Goal: Task Accomplishment & Management: Use online tool/utility

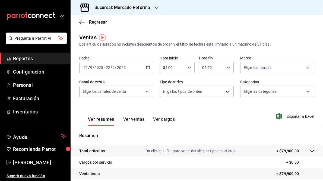
click at [313, 50] on div "Ventas Los artículos listados no incluyen descuentos de orden y el filtro de fe…" at bounding box center [197, 142] width 253 height 218
click at [147, 67] on \(Stroke\) "button" at bounding box center [147, 67] width 3 height 0
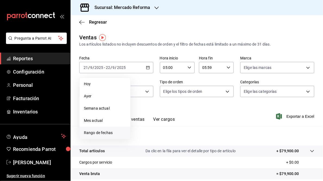
click at [95, 134] on span "Rango de fechas" at bounding box center [105, 133] width 42 height 6
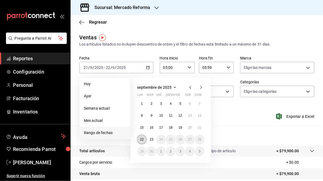
click at [141, 141] on button "22" at bounding box center [142, 140] width 10 height 10
click at [151, 140] on abbr "23" at bounding box center [152, 140] width 4 height 4
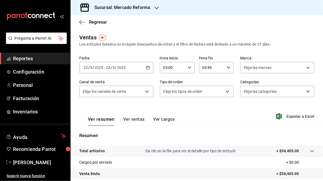
click at [155, 8] on icon "button" at bounding box center [157, 8] width 4 height 3
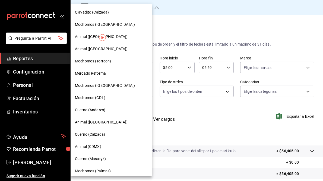
click at [98, 112] on span "Cuerno (Andares)" at bounding box center [90, 110] width 30 height 6
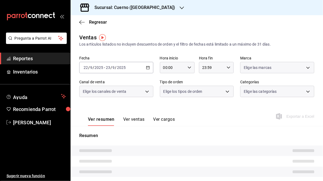
type input "05:00"
type input "05:59"
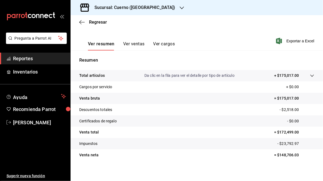
scroll to position [79, 0]
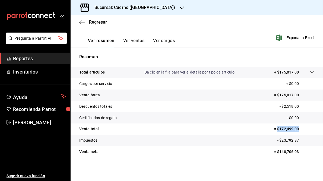
drag, startPoint x: 275, startPoint y: 128, endPoint x: 302, endPoint y: 128, distance: 26.6
click at [302, 128] on p "= $172,499.00" at bounding box center [294, 129] width 40 height 6
click at [301, 130] on p "= $172,499.00" at bounding box center [294, 129] width 40 height 6
click at [250, 118] on tr "Certificados de regalo - $0.00" at bounding box center [197, 117] width 253 height 11
drag, startPoint x: 277, startPoint y: 130, endPoint x: 297, endPoint y: 129, distance: 19.9
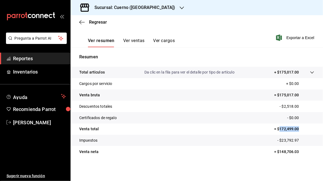
click at [297, 129] on p "= $172,499.00" at bounding box center [294, 129] width 40 height 6
copy p "172,499.00"
click at [180, 8] on icon "button" at bounding box center [182, 8] width 4 height 4
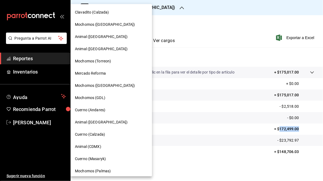
click at [98, 97] on span "Mochomos (GDL)" at bounding box center [90, 98] width 30 height 6
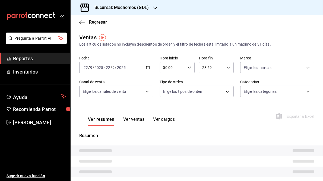
type input "05:00"
type input "05:59"
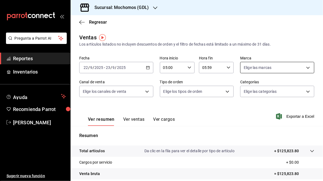
click at [305, 67] on body "Pregunta a Parrot AI Reportes Inventarios Ayuda Recomienda Parrot Juan Camacho …" at bounding box center [161, 90] width 323 height 181
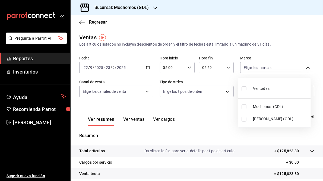
click at [262, 120] on span "Mika (GDL)" at bounding box center [281, 119] width 56 height 6
type input "9cac9703-0c5a-4d8b-addd-5b6b571d65b9"
checkbox input "true"
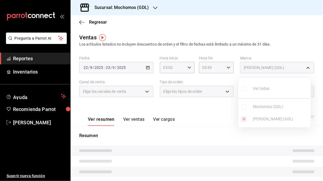
click at [214, 120] on div at bounding box center [161, 90] width 323 height 181
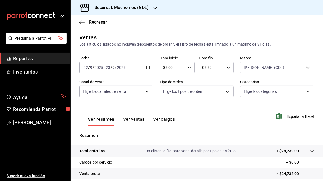
scroll to position [79, 0]
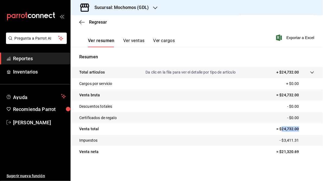
drag, startPoint x: 279, startPoint y: 129, endPoint x: 299, endPoint y: 128, distance: 19.8
click at [299, 128] on p "= $24,732.00" at bounding box center [296, 129] width 38 height 6
copy p "24,732.00"
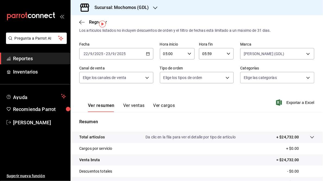
scroll to position [11, 0]
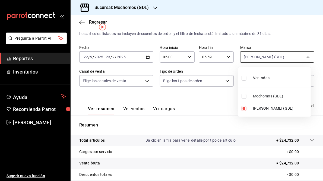
click at [305, 58] on body "Pregunta a Parrot AI Reportes Inventarios Ayuda Recomienda Parrot Juan Camacho …" at bounding box center [161, 90] width 323 height 181
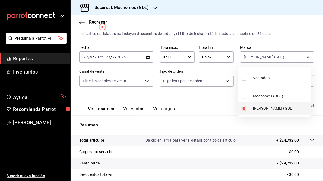
click at [262, 111] on span "Mika (GDL)" at bounding box center [281, 109] width 56 height 6
checkbox input "false"
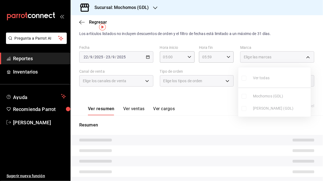
click at [268, 94] on ul "Ver todas Mochomos (GDL) Mika (GDL)" at bounding box center [275, 91] width 73 height 49
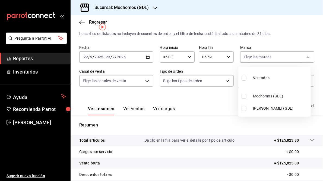
click at [267, 97] on span "Mochomos (GDL)" at bounding box center [281, 96] width 56 height 6
type input "36c25d4a-7cb0-456c-a434-e981d54830bc"
checkbox input "true"
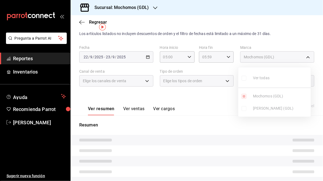
click at [203, 98] on div at bounding box center [161, 90] width 323 height 181
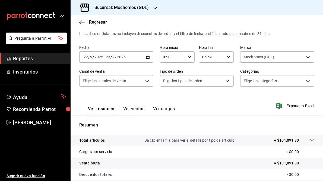
scroll to position [79, 0]
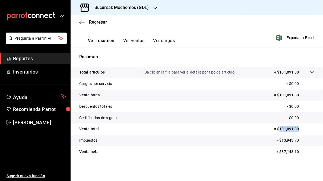
drag, startPoint x: 278, startPoint y: 129, endPoint x: 297, endPoint y: 128, distance: 19.6
click at [297, 128] on p "= $101,091.80" at bounding box center [294, 129] width 40 height 6
copy p "101,091.80"
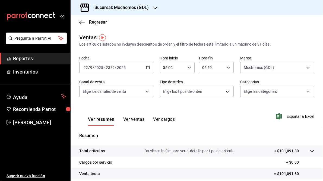
click at [133, 5] on h3 "Sucursal: Mochomos (GDL)" at bounding box center [119, 7] width 59 height 7
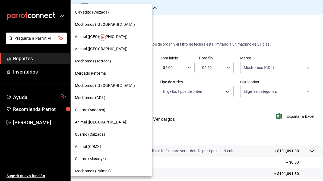
scroll to position [52, 0]
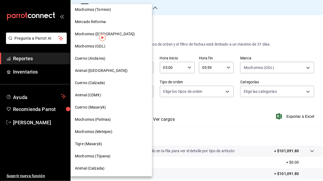
click at [98, 155] on span "Mochomos (Tijuana)" at bounding box center [93, 157] width 36 height 6
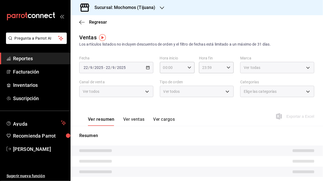
type input "05:00"
type input "05:59"
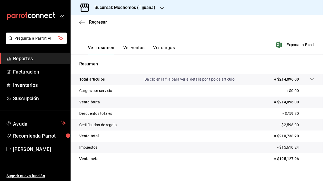
scroll to position [79, 0]
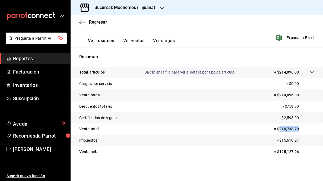
drag, startPoint x: 276, startPoint y: 129, endPoint x: 299, endPoint y: 129, distance: 23.4
click at [299, 129] on p "= $210,738.20" at bounding box center [294, 129] width 40 height 6
copy p "210,738.20"
click at [135, 11] on div "Sucursal: Mochomos (Tijuana)" at bounding box center [121, 7] width 92 height 15
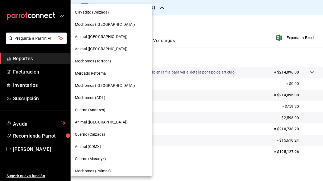
click at [93, 124] on span "Animal (Tijuana)" at bounding box center [101, 123] width 53 height 6
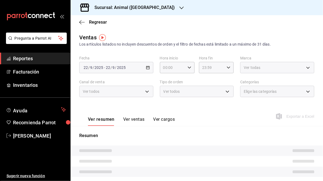
type input "05:00"
type input "05:59"
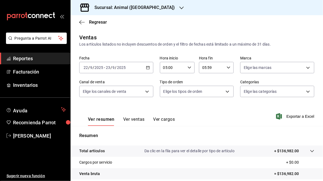
scroll to position [79, 0]
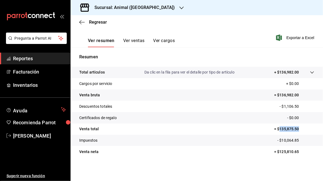
drag, startPoint x: 277, startPoint y: 129, endPoint x: 297, endPoint y: 127, distance: 19.9
click at [297, 127] on p "= $135,875.50" at bounding box center [294, 129] width 40 height 6
copy p "135,875.50"
click at [112, 7] on h3 "Sucursal: Animal (Tijuana)" at bounding box center [132, 7] width 85 height 7
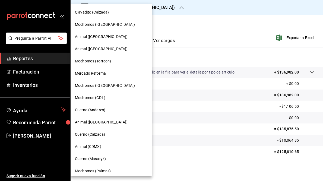
click at [103, 61] on span "Mochomos (Torreon)" at bounding box center [93, 61] width 36 height 6
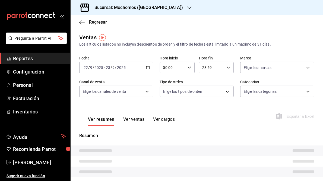
type input "05:00"
type input "05:59"
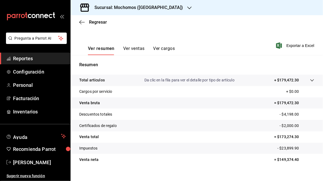
scroll to position [79, 0]
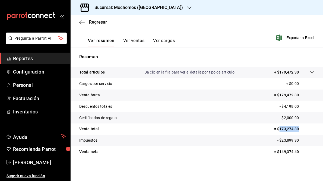
drag, startPoint x: 277, startPoint y: 129, endPoint x: 296, endPoint y: 130, distance: 18.5
click at [296, 130] on p "= $173,274.30" at bounding box center [294, 129] width 40 height 6
copy p "173,274.30"
click at [143, 9] on h3 "Sucursal: Mochomos (Torreon)" at bounding box center [136, 7] width 93 height 7
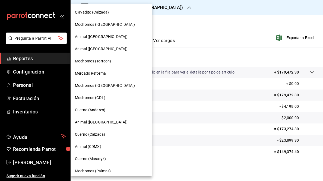
click at [98, 87] on span "Mochomos (Chihuahua)" at bounding box center [105, 86] width 60 height 6
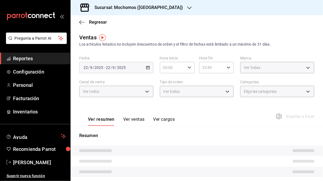
type input "05:00"
type input "05:59"
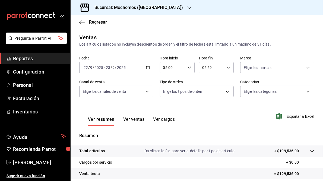
scroll to position [79, 0]
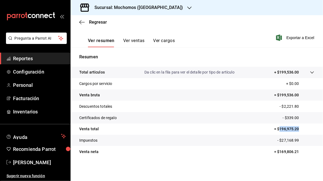
drag, startPoint x: 277, startPoint y: 129, endPoint x: 296, endPoint y: 129, distance: 19.3
click at [296, 129] on p "= $196,975.20" at bounding box center [294, 129] width 40 height 6
copy p "196,975.20"
click at [142, 7] on h3 "Sucursal: Mochomos (Chihuahua)" at bounding box center [136, 7] width 93 height 7
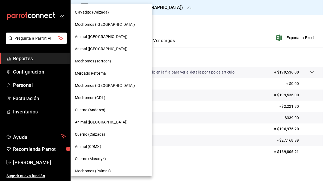
click at [100, 76] on span "Mercado Reforma" at bounding box center [90, 74] width 31 height 6
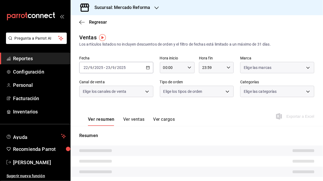
type input "05:00"
type input "05:59"
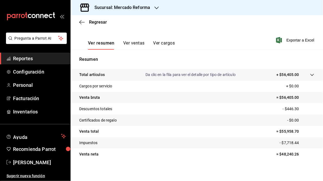
scroll to position [79, 0]
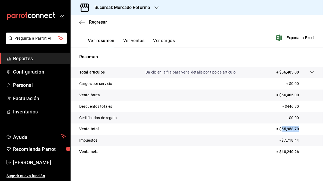
drag, startPoint x: 278, startPoint y: 129, endPoint x: 296, endPoint y: 129, distance: 17.9
click at [296, 129] on p "= $55,958.70" at bounding box center [296, 129] width 38 height 6
copy p "55,958.70"
click at [156, 7] on icon "button" at bounding box center [157, 8] width 4 height 4
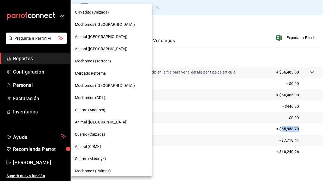
click at [100, 159] on span "Cuerno (Masaryk)" at bounding box center [90, 159] width 31 height 6
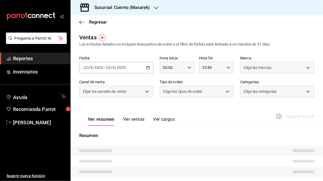
type input "05:00"
type input "05:59"
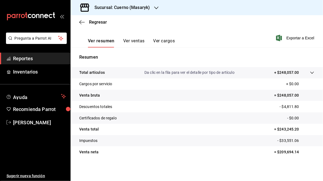
scroll to position [79, 0]
drag, startPoint x: 277, startPoint y: 129, endPoint x: 296, endPoint y: 128, distance: 19.6
click at [296, 128] on p "= $243,245.20" at bounding box center [294, 129] width 40 height 6
copy p "243,245.20"
click at [131, 8] on h3 "Sucursal: Cuerno (Masaryk)" at bounding box center [120, 7] width 60 height 7
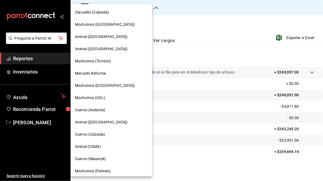
click at [98, 147] on span "Animal (CDMX)" at bounding box center [88, 147] width 26 height 6
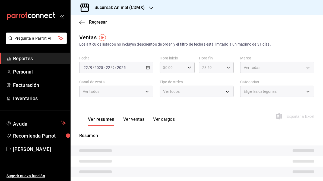
type input "05:00"
type input "05:59"
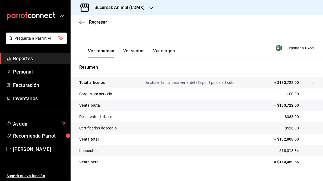
scroll to position [79, 0]
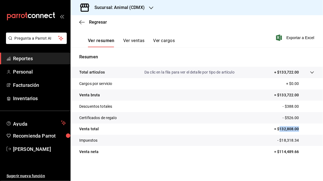
drag, startPoint x: 277, startPoint y: 129, endPoint x: 298, endPoint y: 128, distance: 20.9
click at [298, 128] on p "= $132,808.00" at bounding box center [294, 129] width 40 height 6
copy p "132,808.00"
click at [117, 6] on h3 "Sucursal: Animal (CDMX)" at bounding box center [117, 7] width 55 height 7
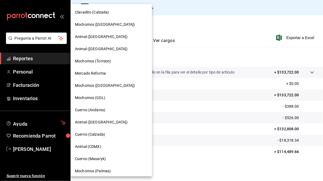
click at [89, 37] on span "Animal (St Regis)" at bounding box center [101, 37] width 53 height 6
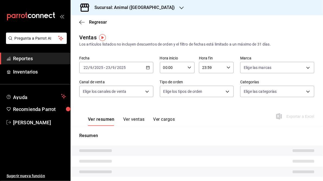
type input "05:00"
type input "05:59"
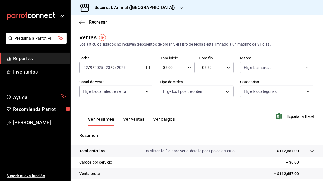
scroll to position [79, 0]
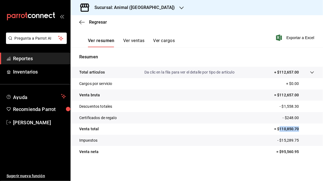
drag, startPoint x: 277, startPoint y: 129, endPoint x: 296, endPoint y: 128, distance: 19.6
click at [296, 128] on p "= $110,850.70" at bounding box center [294, 129] width 40 height 6
click at [180, 7] on icon "button" at bounding box center [182, 8] width 4 height 4
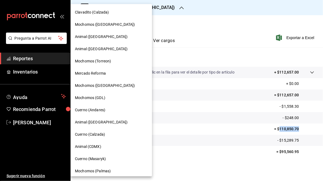
click at [100, 174] on span "Mochomos (Palmas)" at bounding box center [93, 171] width 36 height 6
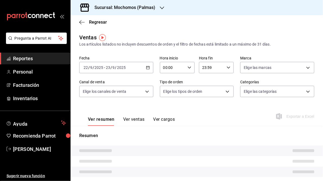
type input "05:00"
type input "05:59"
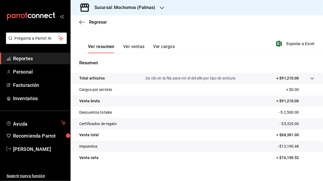
scroll to position [76, 0]
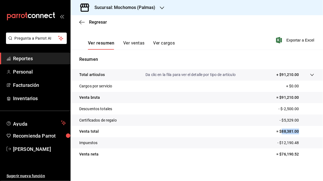
drag, startPoint x: 279, startPoint y: 131, endPoint x: 301, endPoint y: 133, distance: 22.3
click at [301, 133] on p "= $88,381.00" at bounding box center [296, 132] width 38 height 6
click at [136, 6] on h3 "Sucursal: Mochomos (Palmas)" at bounding box center [122, 7] width 65 height 7
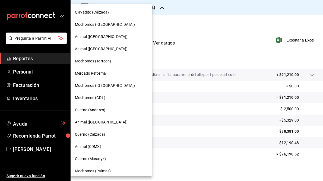
scroll to position [52, 0]
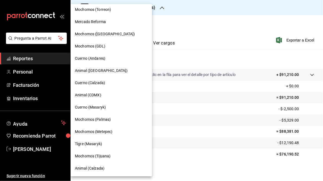
click at [102, 130] on span "Mochomos (Metepec)" at bounding box center [93, 132] width 37 height 6
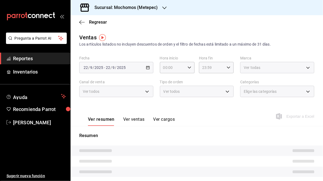
type input "05:00"
type input "05:59"
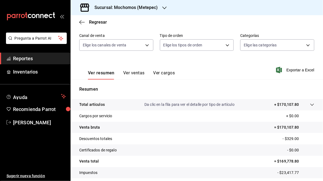
scroll to position [79, 0]
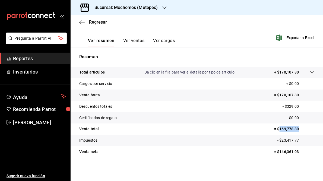
drag, startPoint x: 277, startPoint y: 129, endPoint x: 298, endPoint y: 130, distance: 20.9
click at [298, 130] on p "= $169,778.80" at bounding box center [294, 129] width 40 height 6
drag, startPoint x: 298, startPoint y: 130, endPoint x: 289, endPoint y: 130, distance: 8.7
click at [137, 5] on h3 "Sucursal: Mochomos (Metepec)" at bounding box center [124, 7] width 68 height 7
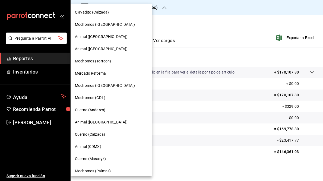
click at [93, 23] on span "Mochomos (Puebla)" at bounding box center [105, 25] width 60 height 6
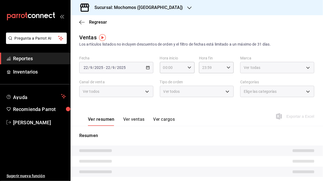
type input "05:00"
type input "05:59"
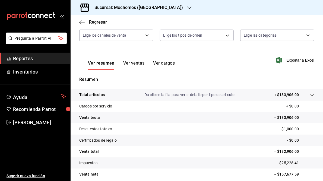
scroll to position [79, 0]
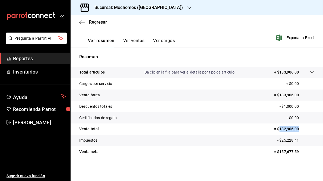
drag, startPoint x: 277, startPoint y: 129, endPoint x: 296, endPoint y: 129, distance: 19.3
click at [296, 129] on p "= $182,906.00" at bounding box center [294, 129] width 40 height 6
click at [120, 8] on h3 "Sucursal: Mochomos (Puebla)" at bounding box center [136, 7] width 93 height 7
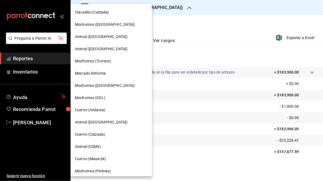
click at [93, 48] on span "Animal (Puebla)" at bounding box center [101, 49] width 53 height 6
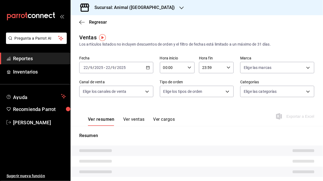
type input "05:00"
type input "05:59"
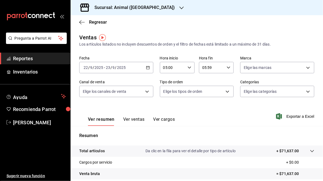
scroll to position [79, 0]
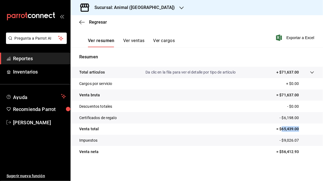
drag, startPoint x: 278, startPoint y: 129, endPoint x: 298, endPoint y: 128, distance: 19.6
click at [298, 128] on p "= $65,439.00" at bounding box center [296, 129] width 38 height 6
click at [137, 7] on h3 "Sucursal: Animal (Puebla)" at bounding box center [132, 7] width 85 height 7
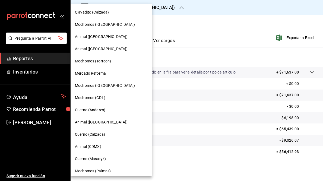
click at [89, 12] on span "Clavadito (Calzada)" at bounding box center [92, 13] width 34 height 6
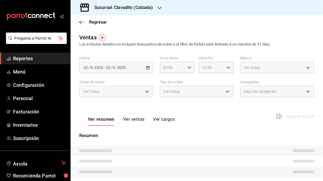
type input "05:00"
type input "05:59"
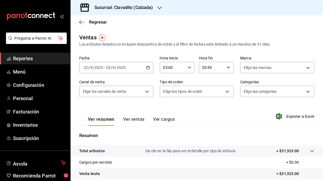
scroll to position [79, 0]
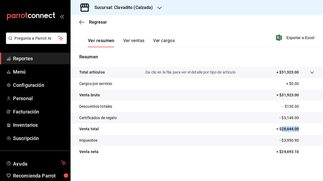
drag, startPoint x: 279, startPoint y: 129, endPoint x: 295, endPoint y: 129, distance: 16.3
click at [295, 129] on p "= $28,644.00" at bounding box center [296, 129] width 38 height 6
click at [125, 9] on h3 "Sucursal: Clavadito (Calzada)" at bounding box center [121, 7] width 63 height 7
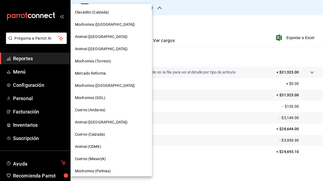
scroll to position [52, 0]
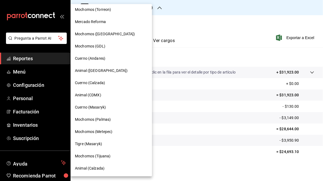
click at [93, 171] on div "Animal (Calzada)" at bounding box center [112, 168] width 82 height 12
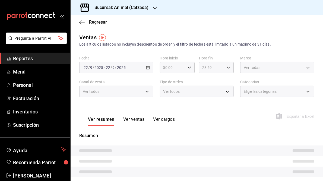
type input "05:00"
type input "05:59"
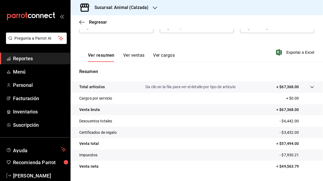
scroll to position [64, 0]
drag, startPoint x: 279, startPoint y: 144, endPoint x: 296, endPoint y: 143, distance: 16.9
click at [296, 143] on p "= $57,494.00" at bounding box center [296, 144] width 38 height 6
click at [131, 8] on h3 "Sucursal: Animal (Calzada)" at bounding box center [119, 7] width 58 height 7
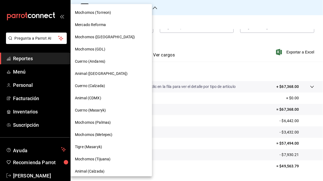
scroll to position [49, 0]
click at [82, 87] on span "Cuerno (Calzada)" at bounding box center [90, 86] width 30 height 6
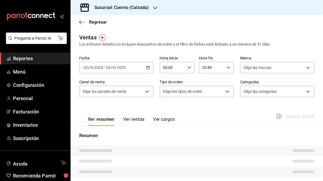
type input "05:00"
type input "05:59"
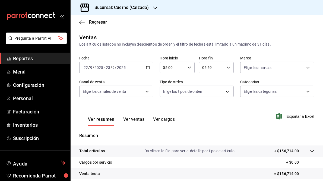
scroll to position [79, 0]
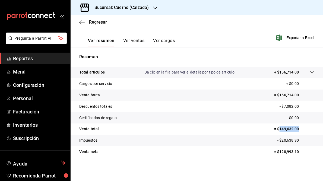
drag, startPoint x: 277, startPoint y: 129, endPoint x: 297, endPoint y: 130, distance: 19.9
click at [297, 130] on p "= $149,632.00" at bounding box center [294, 129] width 40 height 6
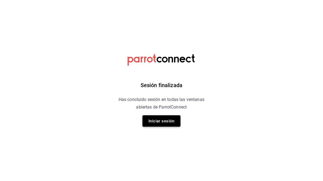
click at [167, 122] on button "Iniciar sesión" at bounding box center [162, 120] width 38 height 11
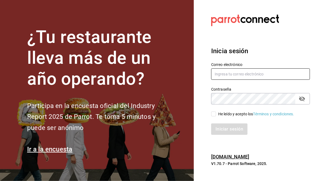
type input "[PERSON_NAME][EMAIL_ADDRESS][PERSON_NAME][DOMAIN_NAME]"
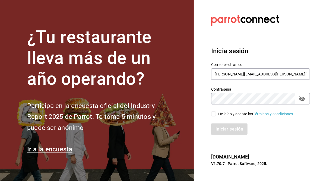
click at [217, 114] on span "He leído y acepto los Términos y condiciones." at bounding box center [255, 114] width 78 height 6
click at [216, 114] on input "He leído y acepto los Términos y condiciones." at bounding box center [213, 114] width 5 height 5
checkbox input "true"
click at [228, 132] on button "Iniciar sesión" at bounding box center [229, 129] width 37 height 11
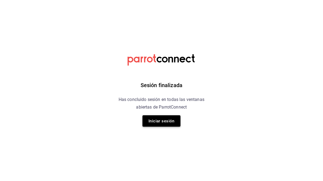
click at [164, 122] on button "Iniciar sesión" at bounding box center [162, 120] width 38 height 11
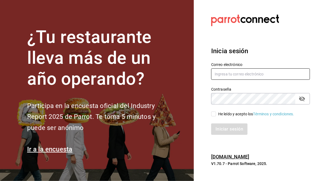
type input "juan.camacho@grupocosteno.com"
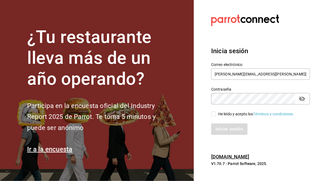
click at [217, 117] on span "He leído y acepto los Términos y condiciones." at bounding box center [255, 114] width 78 height 6
click at [216, 117] on input "He leído y acepto los Términos y condiciones." at bounding box center [213, 114] width 5 height 5
checkbox input "true"
click at [229, 129] on button "Iniciar sesión" at bounding box center [229, 129] width 37 height 11
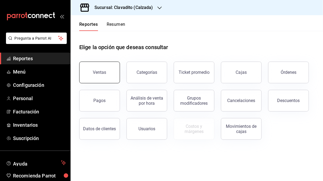
click at [104, 68] on button "Ventas" at bounding box center [99, 73] width 41 height 22
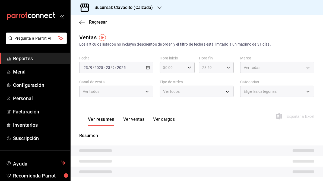
click at [159, 8] on icon "button" at bounding box center [160, 8] width 4 height 4
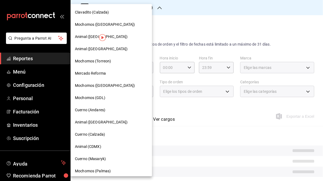
click at [97, 111] on span "Cuerno (Andares)" at bounding box center [90, 110] width 30 height 6
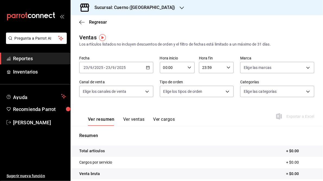
click at [144, 68] on div "2025-09-23 23 / 9 / 2025 - 2025-09-23 23 / 9 / 2025" at bounding box center [116, 67] width 74 height 11
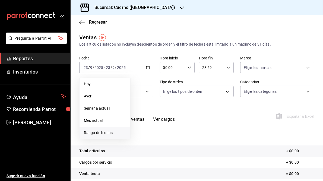
click at [99, 134] on span "Rango de fechas" at bounding box center [105, 133] width 42 height 6
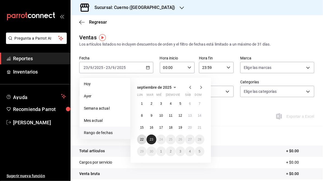
drag, startPoint x: 142, startPoint y: 139, endPoint x: 151, endPoint y: 140, distance: 9.3
click at [151, 140] on div "1 2 3 4 5 6 7 8 9 10 11 12 13 14 15 16 17 18 19 20 21 22 23 24 25 26 27 28 29 3…" at bounding box center [170, 128] width 67 height 58
click at [151, 140] on abbr "23" at bounding box center [152, 140] width 4 height 4
click at [141, 140] on abbr "22" at bounding box center [142, 140] width 4 height 4
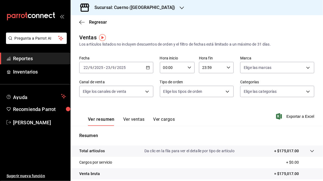
click at [188, 68] on \(Stroke\) "button" at bounding box center [189, 68] width 3 height 2
click at [167, 93] on span "05" at bounding box center [167, 91] width 8 height 4
type input "05:00"
click at [233, 55] on div at bounding box center [161, 90] width 323 height 181
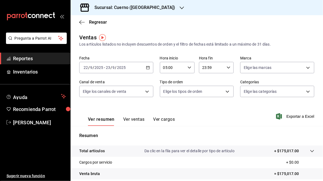
click at [227, 68] on icon "button" at bounding box center [229, 68] width 4 height 4
click at [207, 83] on span "05" at bounding box center [206, 81] width 8 height 4
type input "05:59"
click at [302, 39] on div at bounding box center [161, 90] width 323 height 181
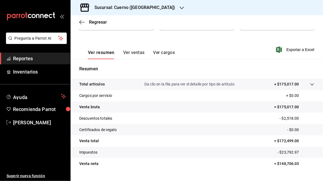
scroll to position [67, 0]
click at [292, 49] on span "Exportar a Excel" at bounding box center [295, 49] width 37 height 7
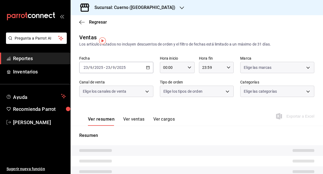
type input "05:00"
type input "05:59"
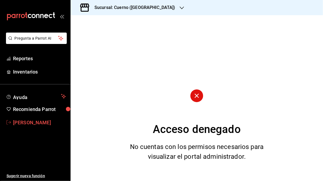
click at [25, 124] on span "[PERSON_NAME]" at bounding box center [39, 122] width 53 height 7
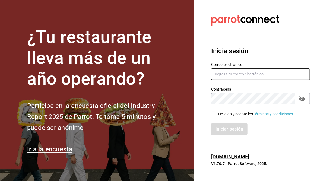
type input "[PERSON_NAME][EMAIL_ADDRESS][PERSON_NAME][DOMAIN_NAME]"
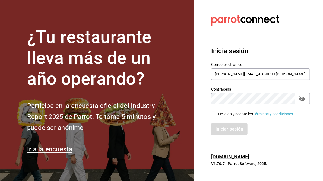
click at [211, 115] on div "He leído y acepto los Términos y condiciones." at bounding box center [257, 111] width 105 height 12
click at [213, 115] on input "He leído y acepto los Términos y condiciones." at bounding box center [213, 114] width 5 height 5
checkbox input "true"
click at [222, 128] on button "Iniciar sesión" at bounding box center [229, 129] width 37 height 11
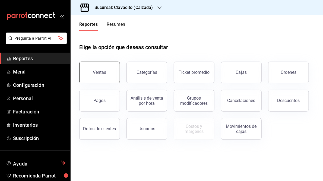
click at [106, 74] on button "Ventas" at bounding box center [99, 73] width 41 height 22
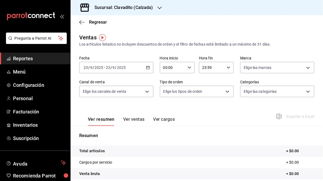
click at [146, 69] on icon "button" at bounding box center [148, 68] width 4 height 4
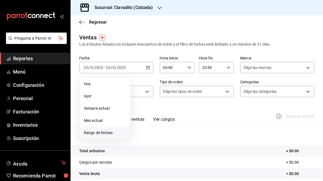
click at [92, 135] on span "Rango de fechas" at bounding box center [105, 133] width 42 height 6
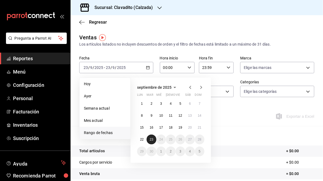
click at [152, 138] on abbr "23" at bounding box center [152, 140] width 4 height 4
click at [144, 139] on abbr "22" at bounding box center [142, 140] width 4 height 4
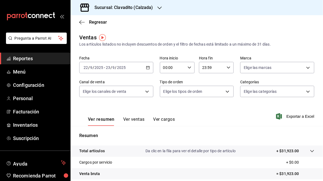
click at [188, 66] on icon "button" at bounding box center [190, 68] width 4 height 4
click at [168, 104] on span "05" at bounding box center [167, 102] width 8 height 4
type input "05:00"
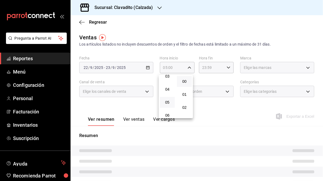
click at [225, 67] on div at bounding box center [161, 90] width 323 height 181
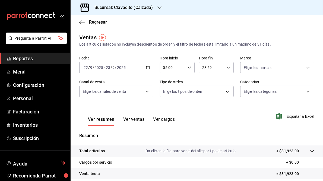
click at [227, 67] on icon "button" at bounding box center [229, 68] width 4 height 4
click at [207, 96] on span "05" at bounding box center [206, 94] width 8 height 4
type input "05:59"
click at [153, 20] on div at bounding box center [161, 90] width 323 height 181
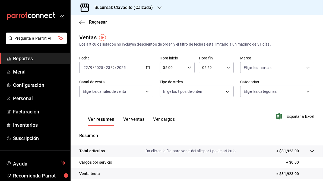
click at [158, 7] on icon "button" at bounding box center [160, 8] width 4 height 4
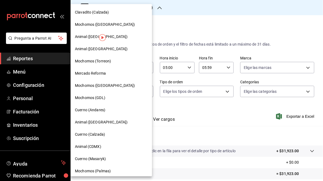
click at [102, 112] on span "Cuerno (Andares)" at bounding box center [90, 110] width 30 height 6
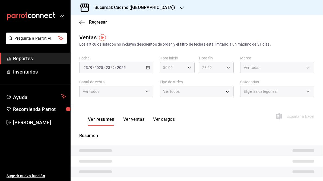
type input "05:00"
type input "05:59"
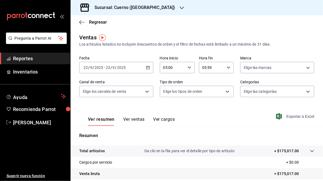
click at [290, 117] on span "Exportar a Excel" at bounding box center [295, 116] width 37 height 7
click at [180, 8] on icon "button" at bounding box center [182, 8] width 4 height 4
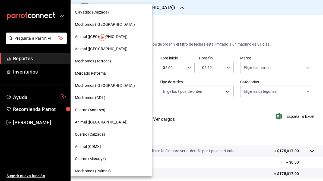
click at [101, 83] on span "Mochomos (Chihuahua)" at bounding box center [105, 86] width 60 height 6
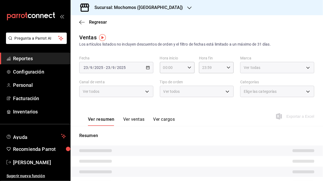
type input "05:00"
type input "05:59"
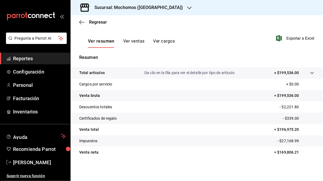
scroll to position [79, 0]
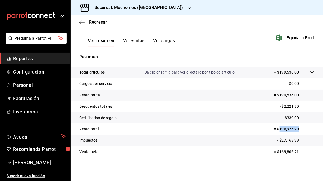
drag, startPoint x: 277, startPoint y: 129, endPoint x: 304, endPoint y: 126, distance: 27.1
click at [304, 126] on p "= $196,975.20" at bounding box center [294, 129] width 40 height 6
copy p "196,975.20"
click at [187, 5] on div at bounding box center [189, 8] width 4 height 6
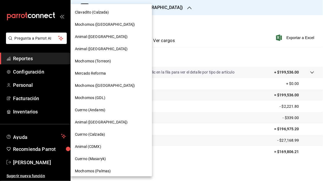
click at [257, 33] on div at bounding box center [161, 90] width 323 height 181
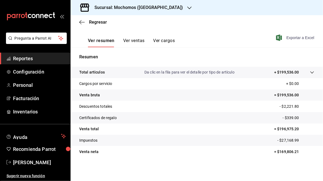
click at [289, 39] on span "Exportar a Excel" at bounding box center [295, 38] width 37 height 7
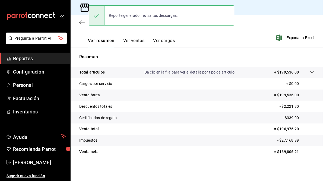
scroll to position [0, 0]
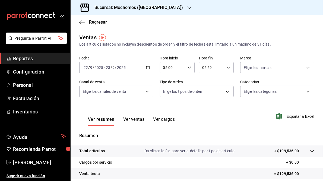
click at [187, 7] on icon "button" at bounding box center [189, 8] width 4 height 4
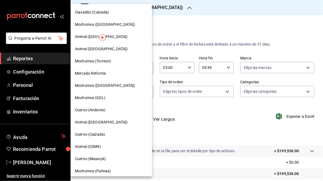
click at [102, 64] on span "Mochomos (Torreon)" at bounding box center [93, 61] width 36 height 6
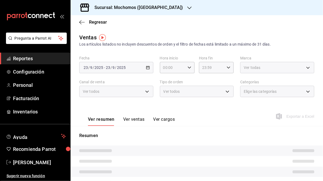
type input "05:00"
type input "05:59"
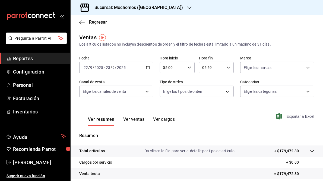
click at [292, 116] on span "Exportar a Excel" at bounding box center [295, 116] width 37 height 7
click at [289, 116] on span "Exportar a Excel" at bounding box center [295, 116] width 37 height 7
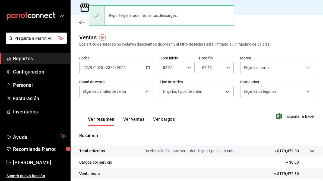
click at [151, 37] on div "Ventas Los artículos listados no incluyen descuentos de orden y el filtro de fe…" at bounding box center [196, 40] width 235 height 14
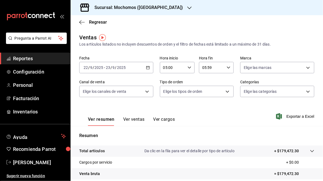
click at [187, 9] on icon "button" at bounding box center [189, 8] width 4 height 4
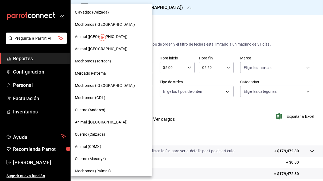
click at [101, 99] on span "Mochomos (GDL)" at bounding box center [90, 98] width 30 height 6
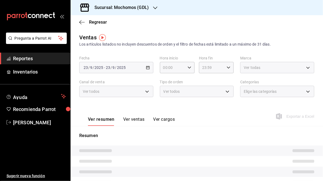
type input "05:00"
type input "05:59"
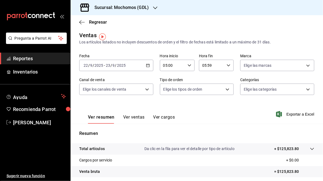
scroll to position [1, 0]
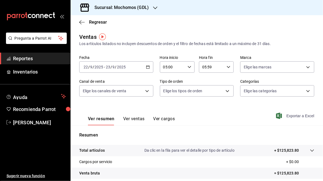
click at [290, 116] on span "Exportar a Excel" at bounding box center [295, 116] width 37 height 7
click at [155, 7] on icon "button" at bounding box center [155, 8] width 4 height 4
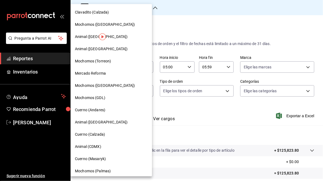
scroll to position [52, 0]
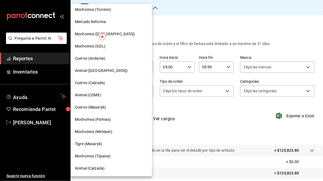
click at [90, 24] on span "Mercado Reforma" at bounding box center [90, 22] width 31 height 6
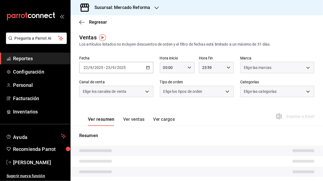
type input "05:00"
type input "05:59"
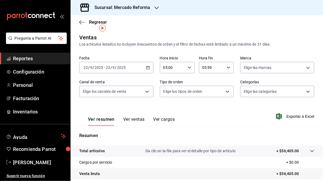
scroll to position [10, 0]
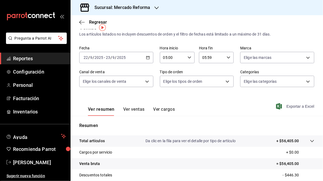
click at [290, 107] on span "Exportar a Excel" at bounding box center [295, 106] width 37 height 7
